Goal: Task Accomplishment & Management: Manage account settings

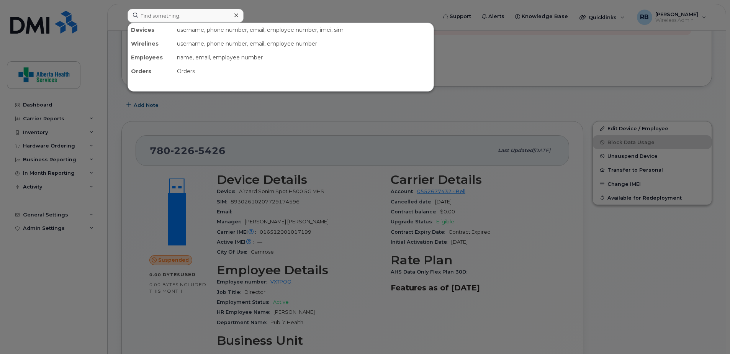
click at [159, 12] on input at bounding box center [185, 16] width 116 height 14
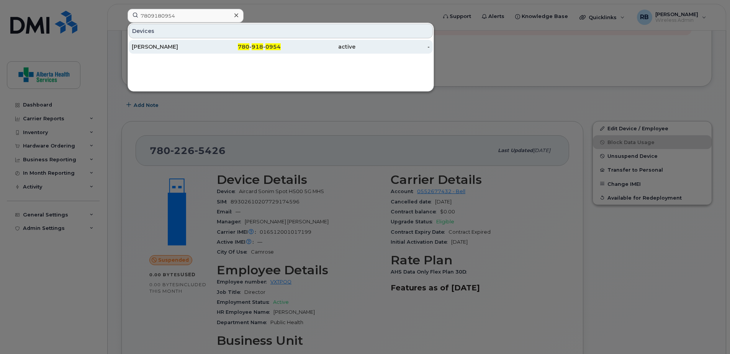
type input "7809180954"
click at [223, 46] on div "780 - 918 - 0954" at bounding box center [243, 47] width 75 height 8
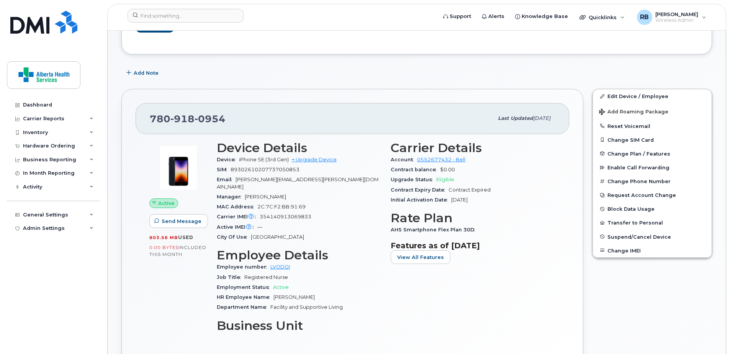
scroll to position [115, 0]
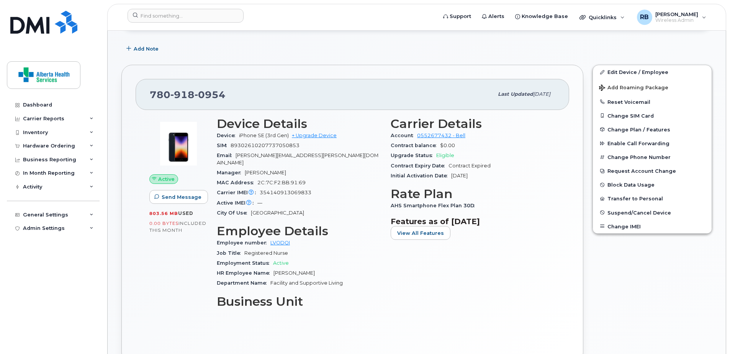
click at [686, 286] on div "Edit Device / Employee Add Roaming Package Reset Voicemail Change SIM Card Chan…" at bounding box center [652, 213] width 129 height 307
